Goal: Navigation & Orientation: Find specific page/section

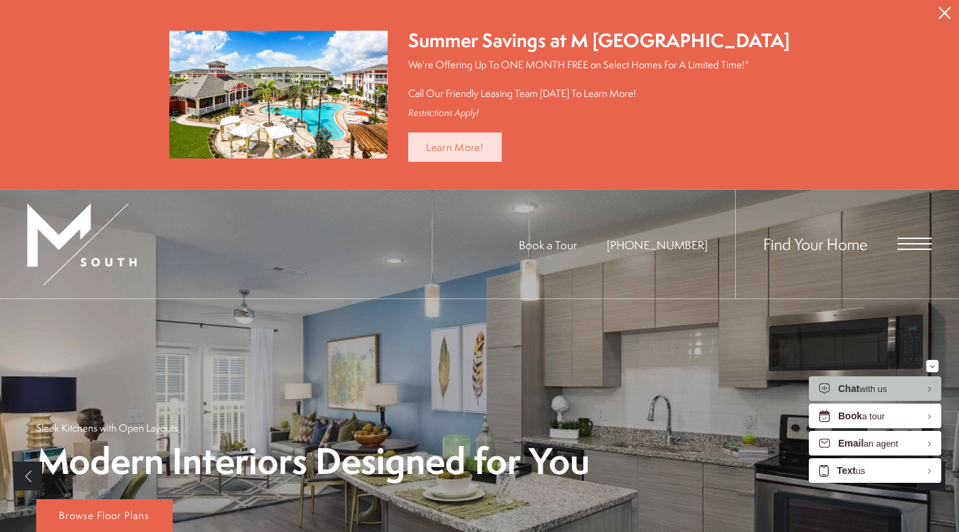
click at [498, 144] on link "Learn More!" at bounding box center [454, 146] width 93 height 29
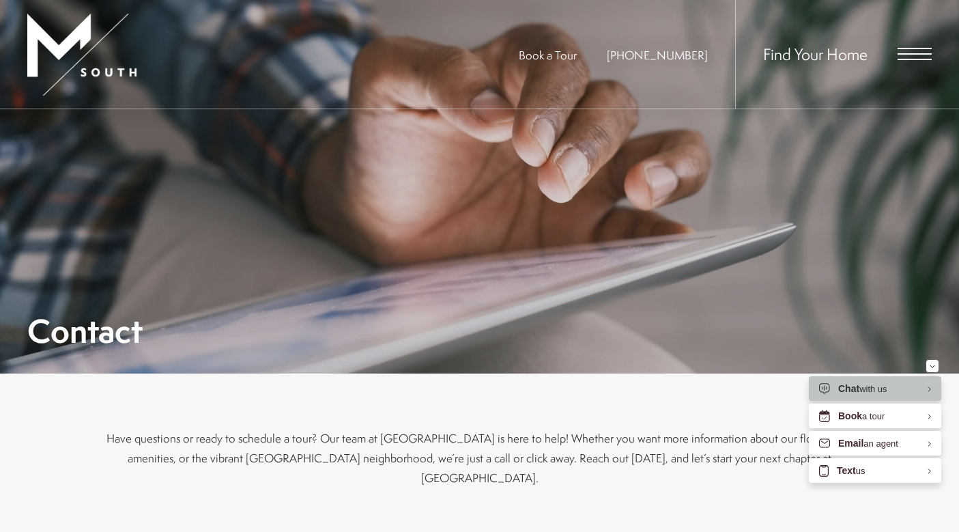
click at [895, 66] on div "Find Your Home" at bounding box center [833, 54] width 197 height 108
click at [899, 60] on span "Open Menu" at bounding box center [914, 59] width 34 height 1
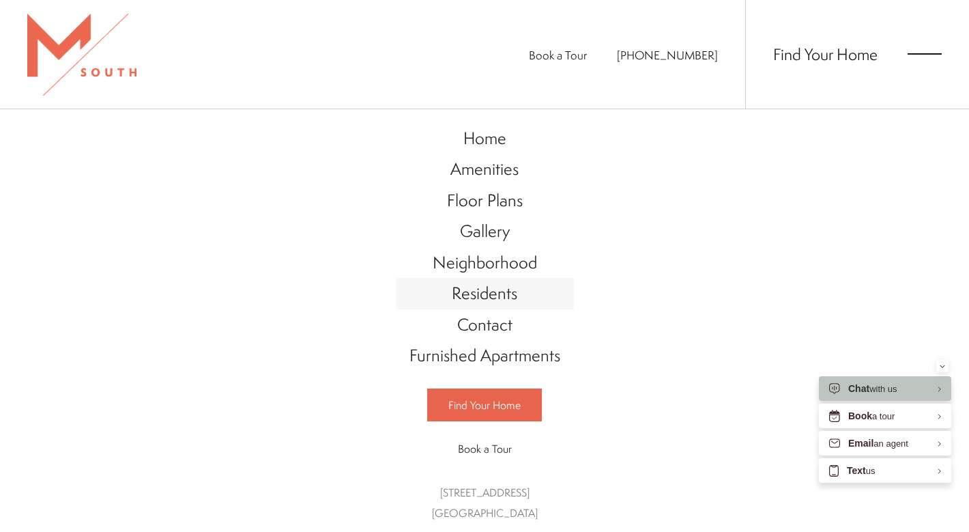
click at [516, 287] on link "Residents" at bounding box center [485, 293] width 178 height 31
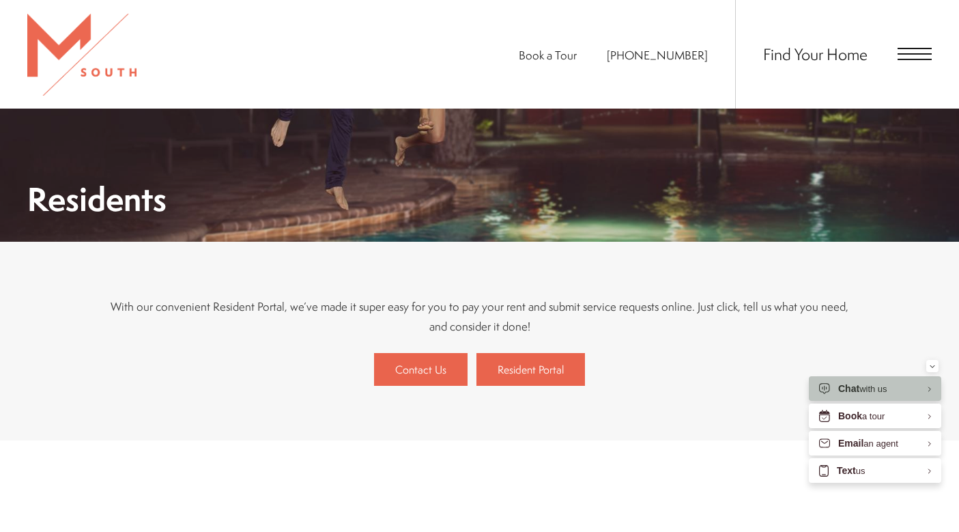
scroll to position [255, 0]
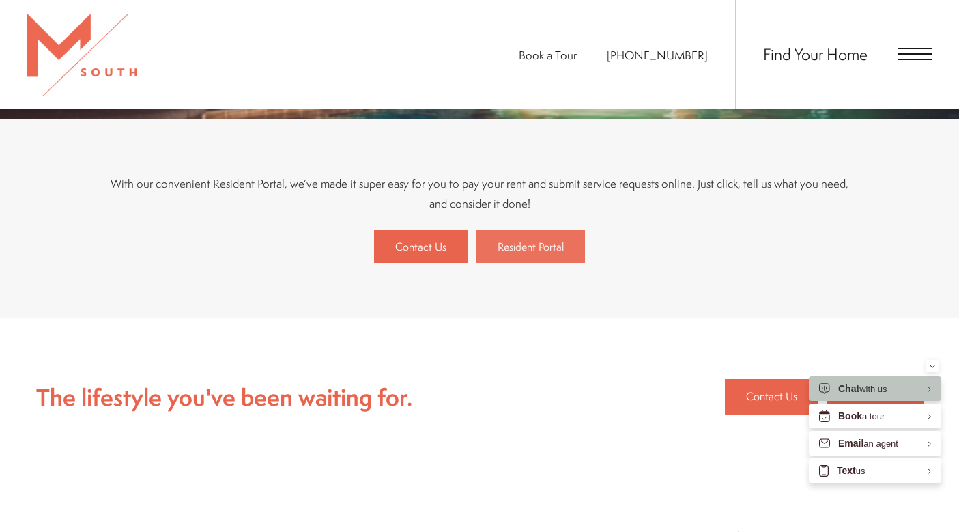
click at [547, 244] on span "Resident Portal" at bounding box center [530, 247] width 66 height 16
